Goal: Transaction & Acquisition: Purchase product/service

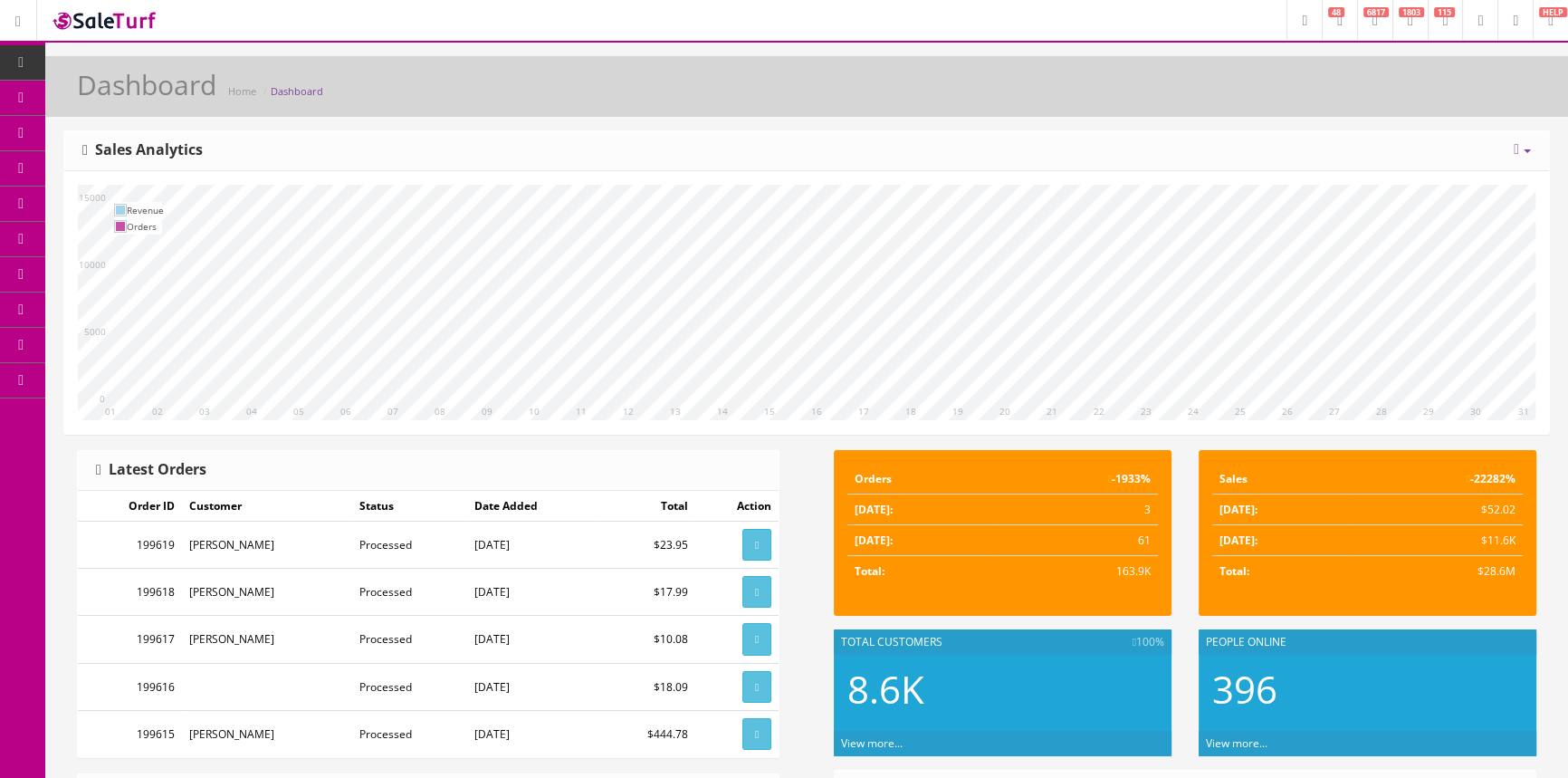
click at [104, 170] on icon at bounding box center [95, 168] width 19 height 15
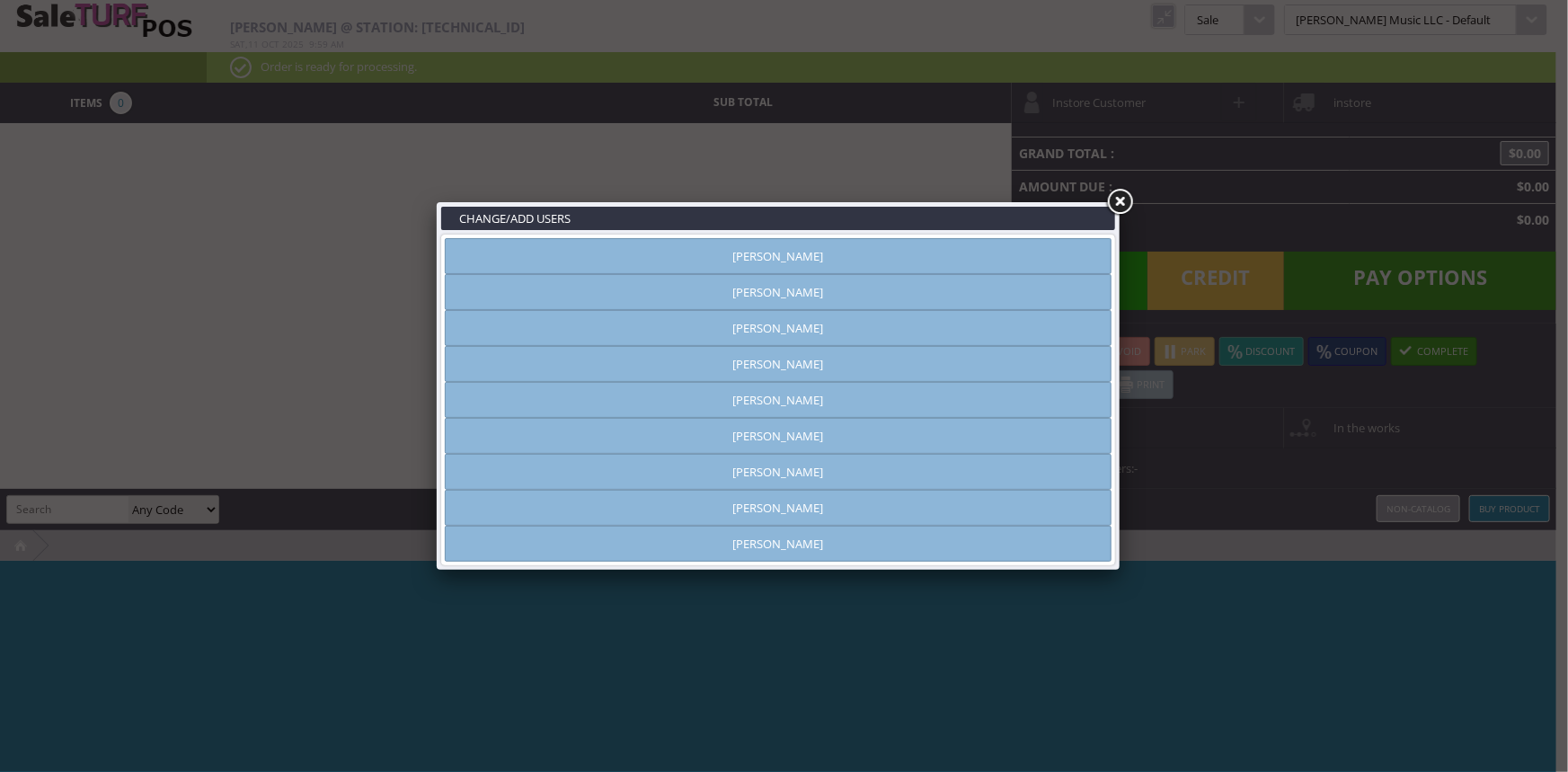
type input "[PERSON_NAME]"
drag, startPoint x: 836, startPoint y: 299, endPoint x: 877, endPoint y: 266, distance: 52.6
click at [838, 298] on link "[PERSON_NAME]" at bounding box center [778, 292] width 666 height 36
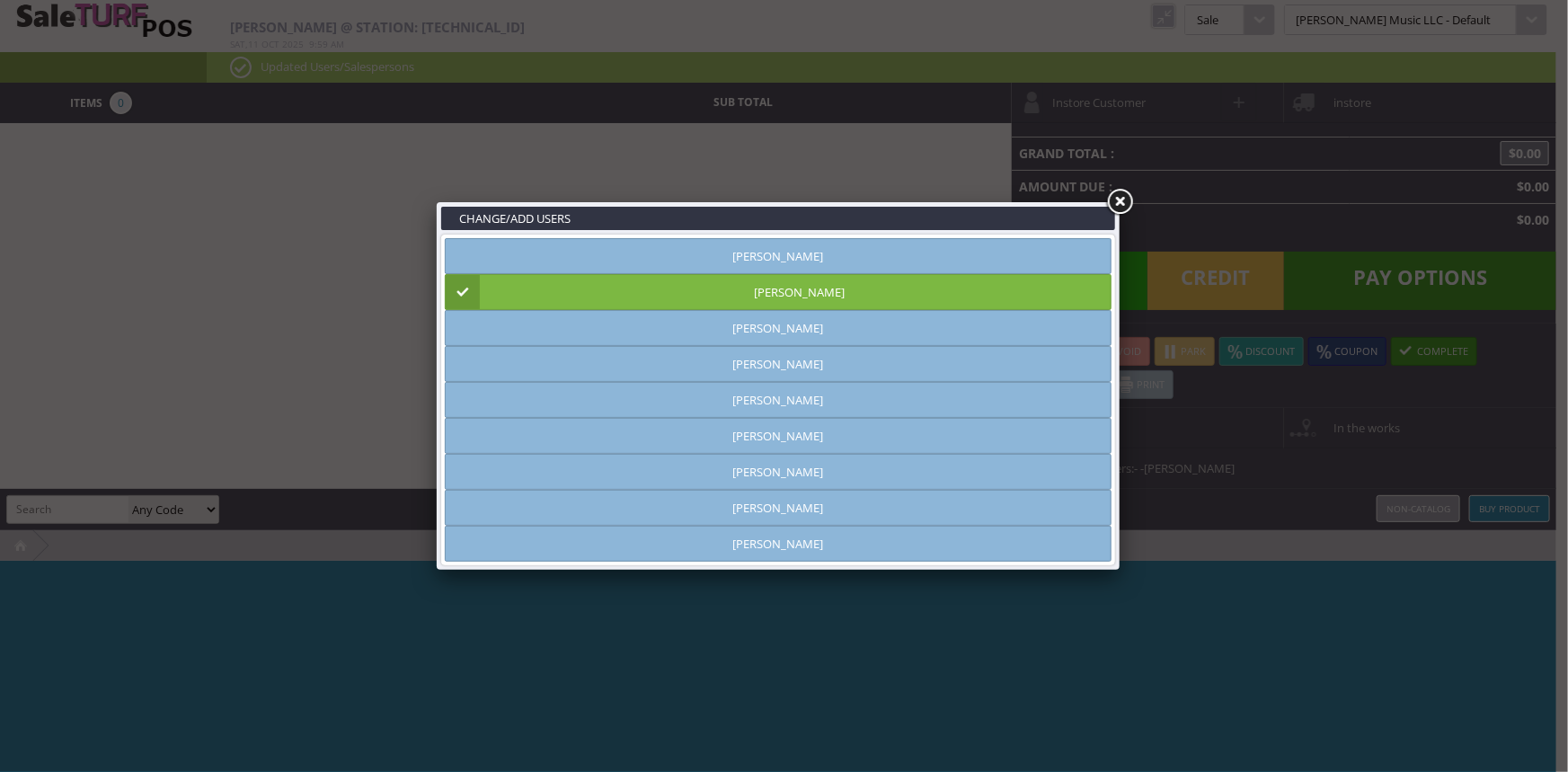
click at [1111, 206] on link at bounding box center [1119, 202] width 33 height 33
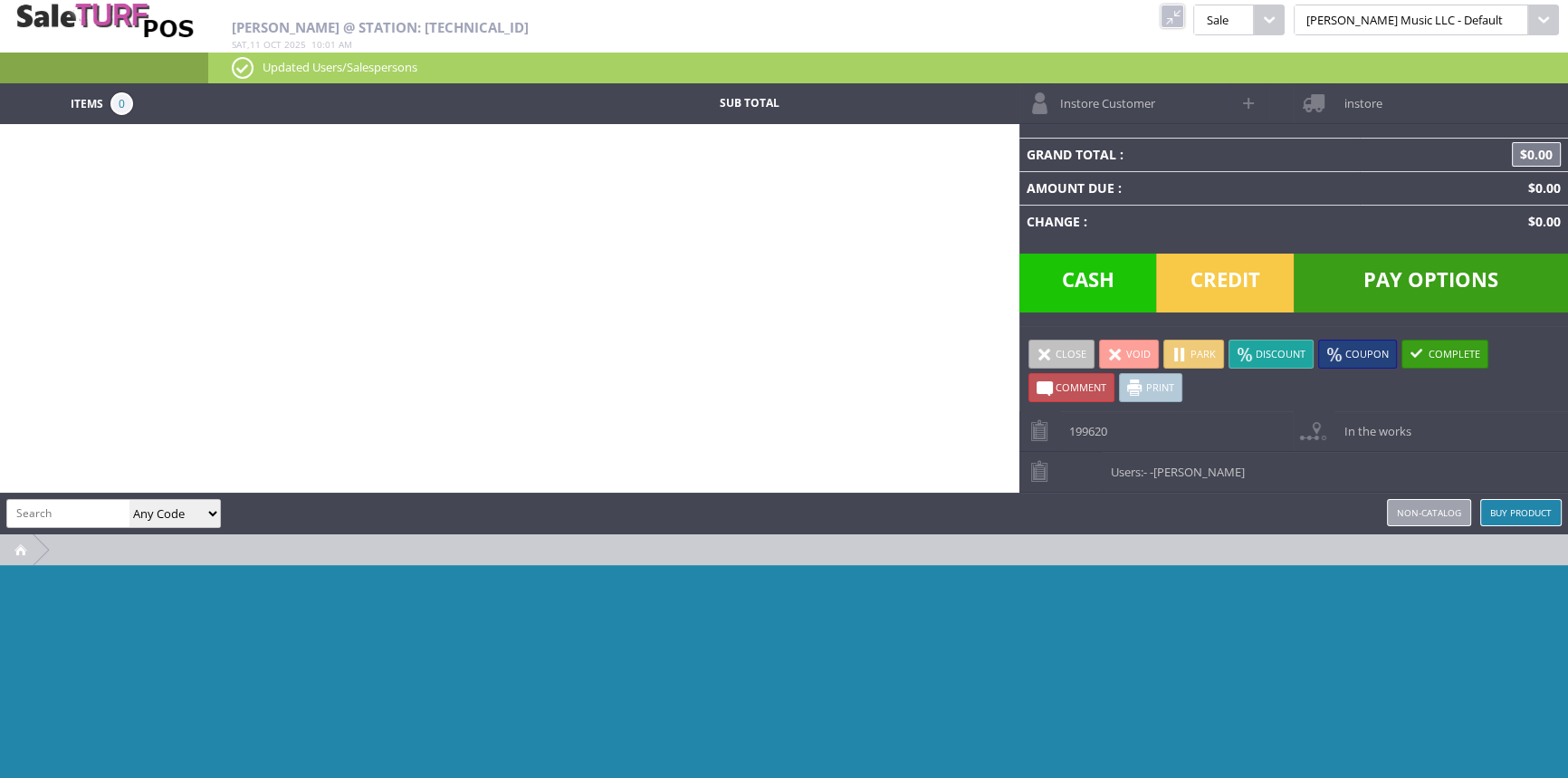
click at [54, 508] on input "search" at bounding box center [68, 513] width 122 height 26
type input "fender3"
click at [149, 522] on select "Any Code SKU UPC EAN Name Model" at bounding box center [174, 514] width 90 height 27
select select "sku"
click at [129, 500] on select "Any Code SKU UPC EAN Name Model" at bounding box center [174, 514] width 90 height 27
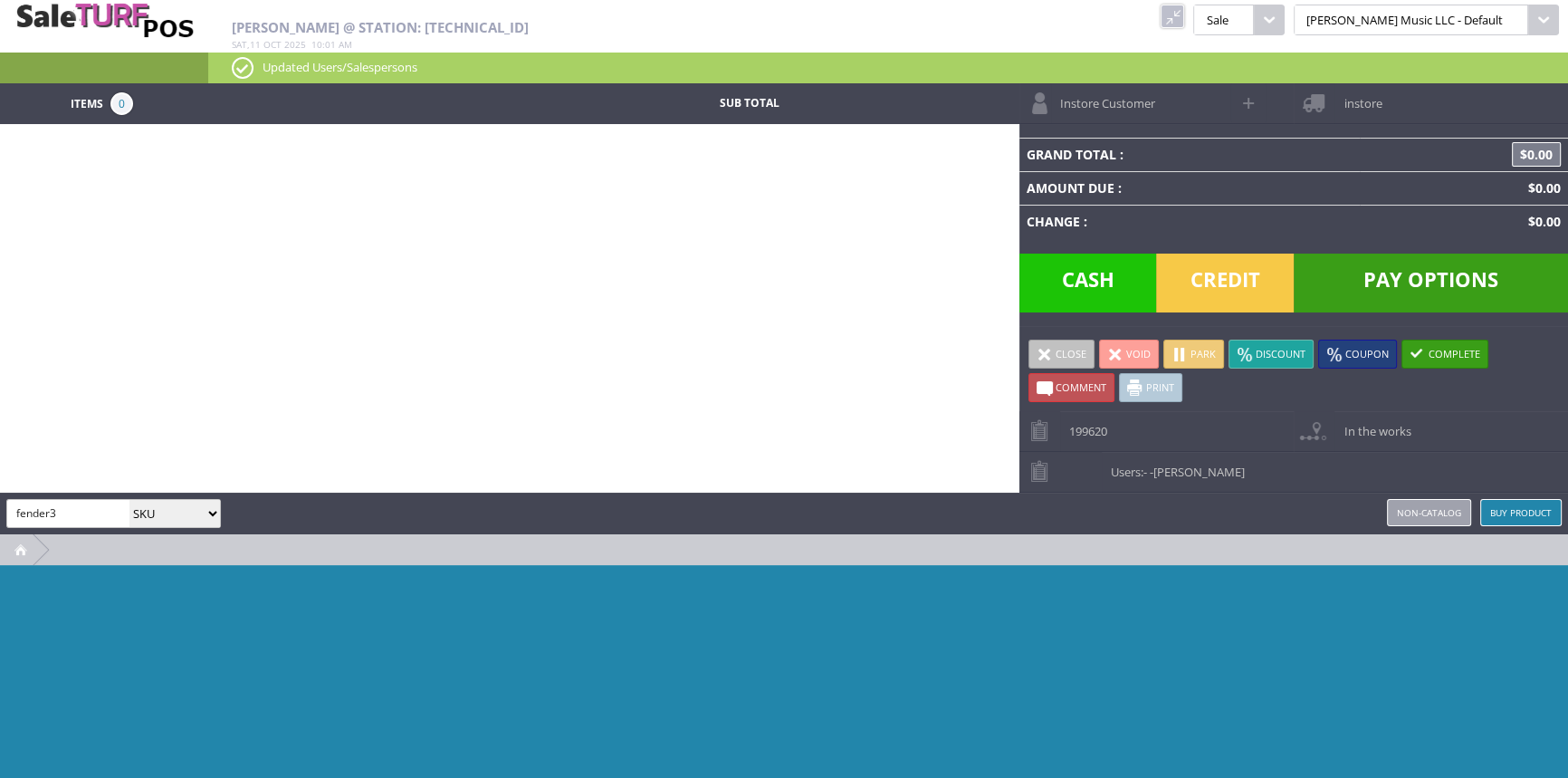
click at [84, 510] on input "fender3" at bounding box center [68, 513] width 122 height 26
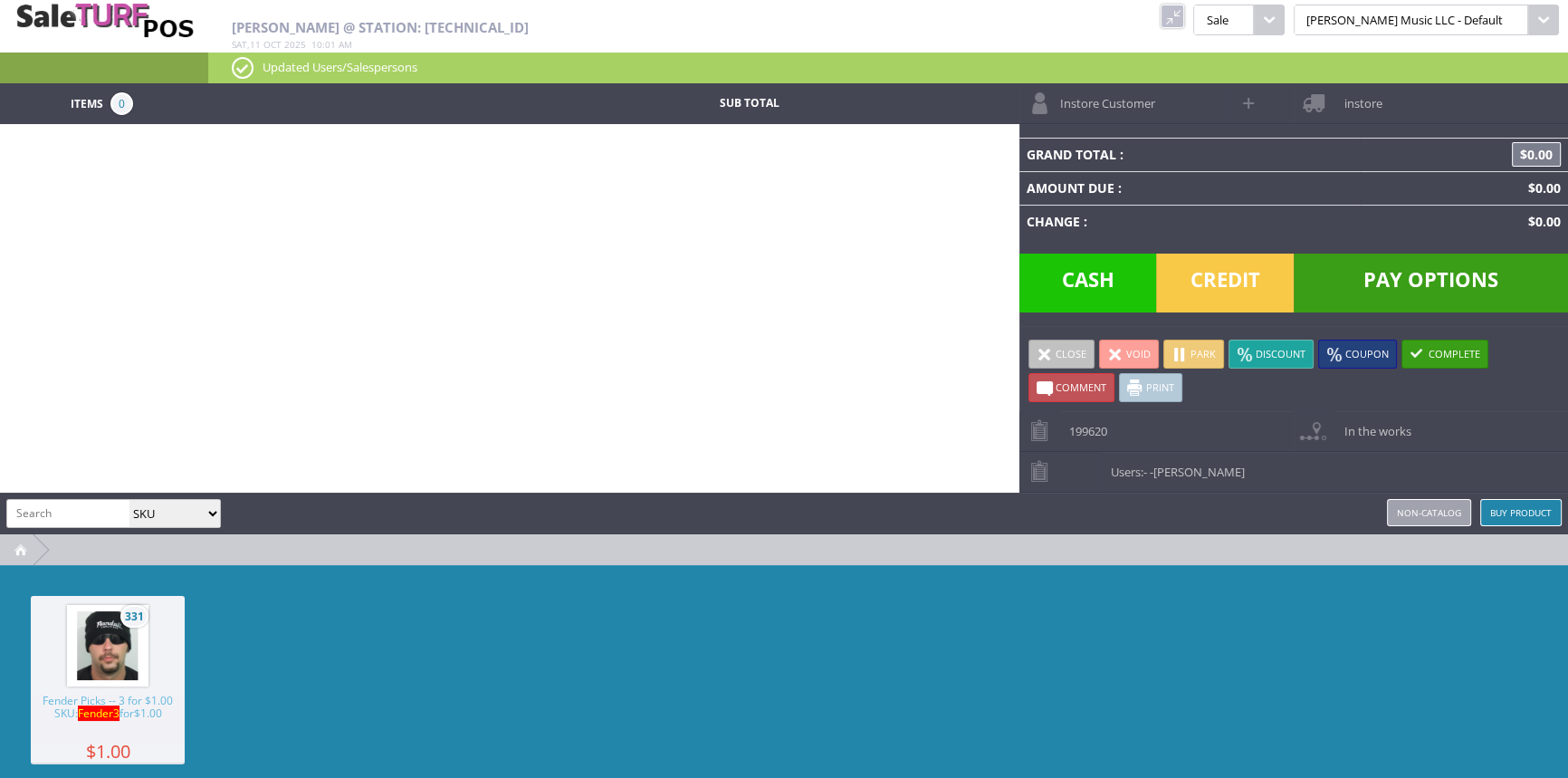
click at [98, 648] on img at bounding box center [108, 646] width 69 height 69
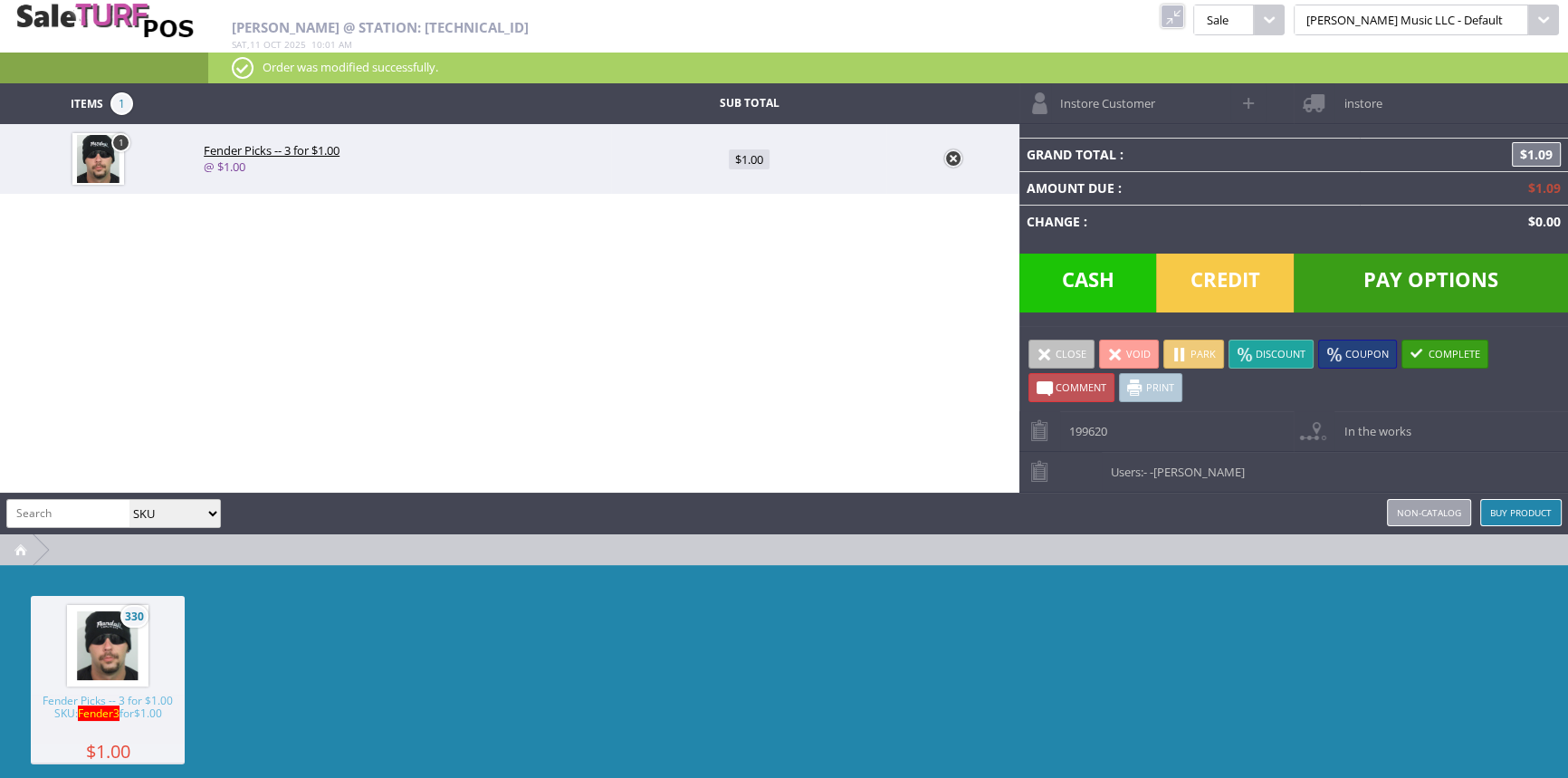
click at [98, 507] on input "search" at bounding box center [68, 513] width 122 height 26
type input "2221"
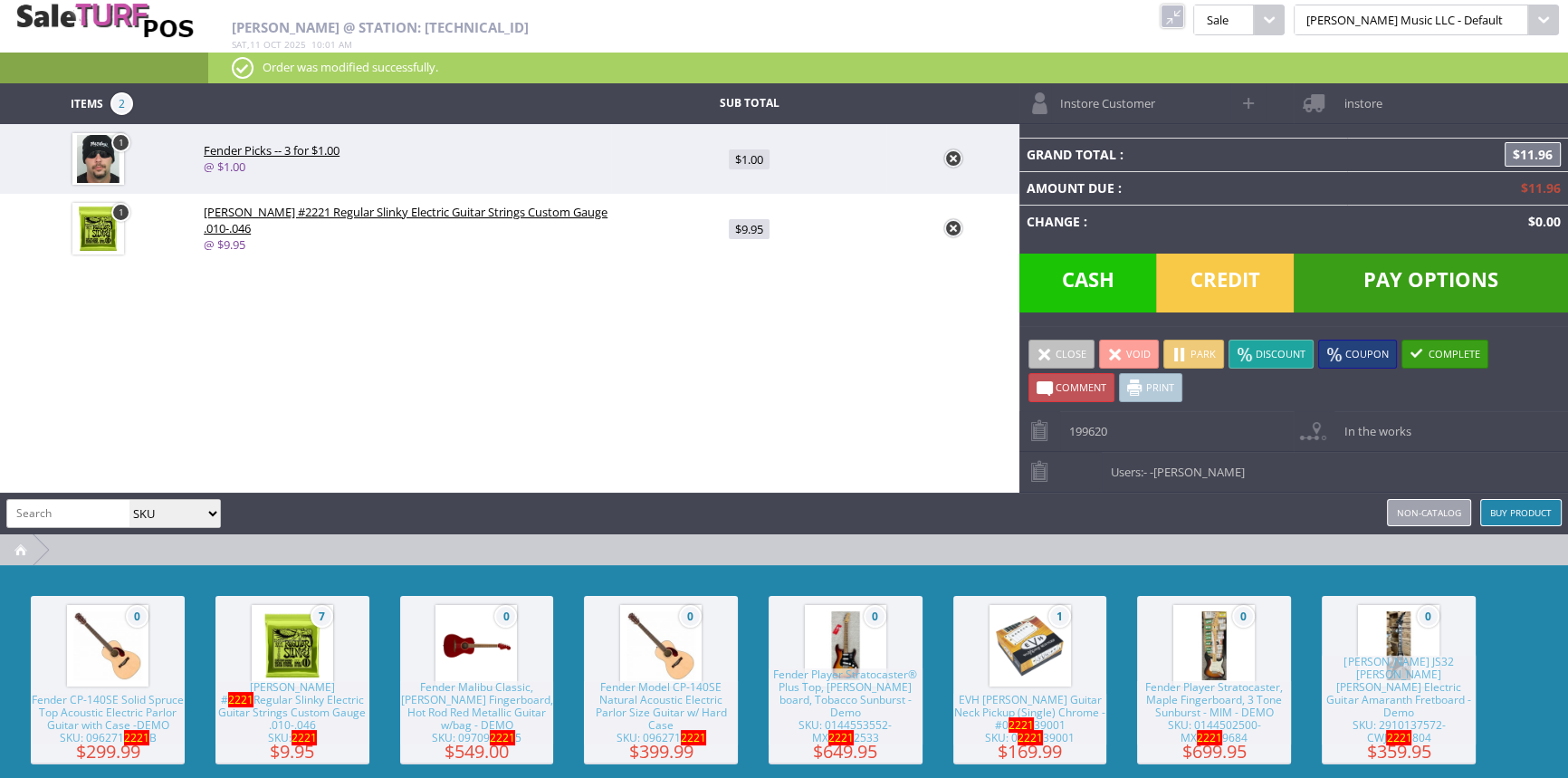
click at [1257, 293] on span "Credit" at bounding box center [1225, 282] width 138 height 59
